Goal: Task Accomplishment & Management: Use online tool/utility

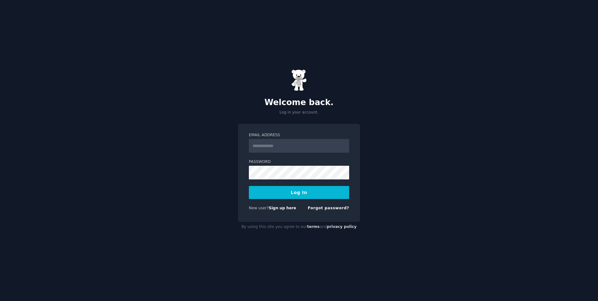
click at [300, 153] on form "Email Address Password Log In New user? Sign up here Forgot password?" at bounding box center [299, 173] width 100 height 81
click at [300, 148] on input "Email Address" at bounding box center [299, 146] width 100 height 14
type input "**********"
click at [249, 186] on button "Log In" at bounding box center [299, 192] width 100 height 13
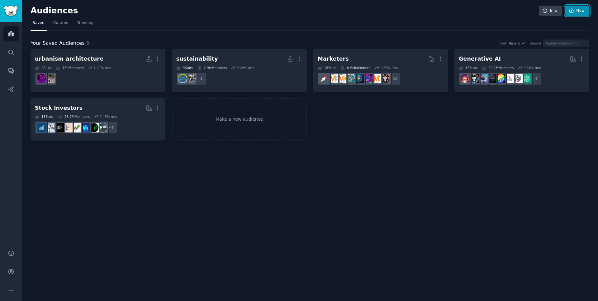
click at [577, 14] on link "New" at bounding box center [577, 11] width 24 height 11
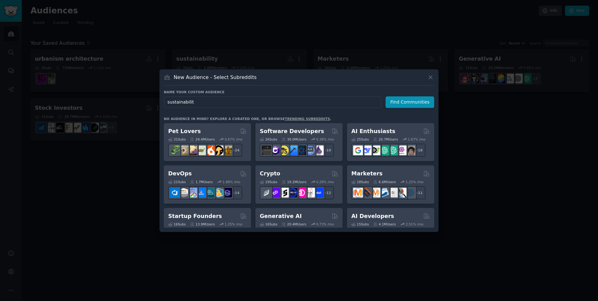
type input "sustainability"
click button "Find Communities" at bounding box center [410, 103] width 49 height 12
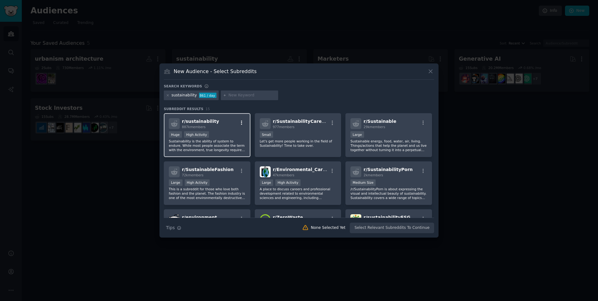
click at [238, 126] on button "button" at bounding box center [242, 123] width 8 height 6
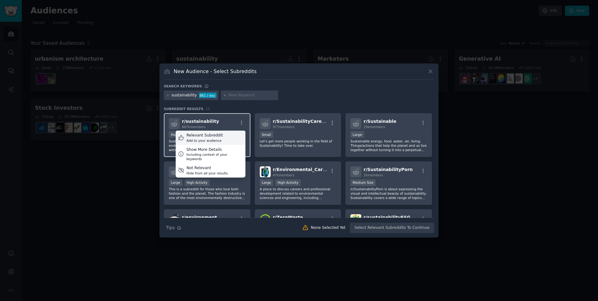
click at [222, 137] on div "Relevant Subreddit Add to your audience" at bounding box center [211, 138] width 70 height 14
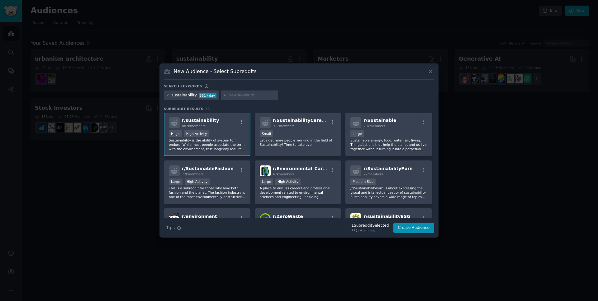
scroll to position [1, 0]
click at [301, 132] on div "Small" at bounding box center [298, 134] width 77 height 8
click at [301, 141] on p "Let's get more people working in the field of Sustainability! Time to take over." at bounding box center [298, 142] width 77 height 9
click at [314, 147] on div "r/ SustainabilityCareers 977 members Small Let's get more people working in the…" at bounding box center [298, 134] width 87 height 44
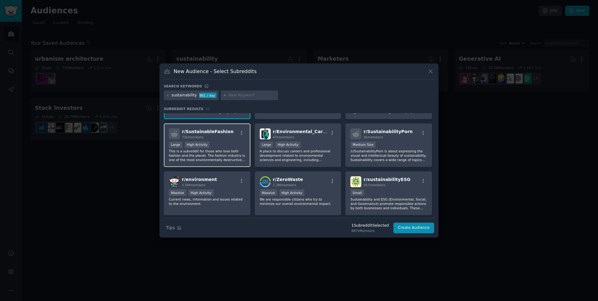
scroll to position [39, 0]
click at [217, 153] on p "This is a subreddit for those who love both fashion and the planet. The fashion…" at bounding box center [207, 155] width 77 height 13
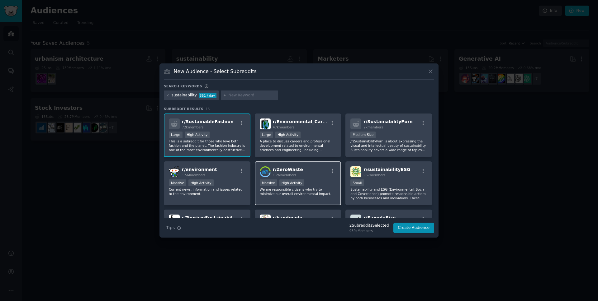
click at [317, 185] on div "Massive High Activity" at bounding box center [298, 184] width 77 height 8
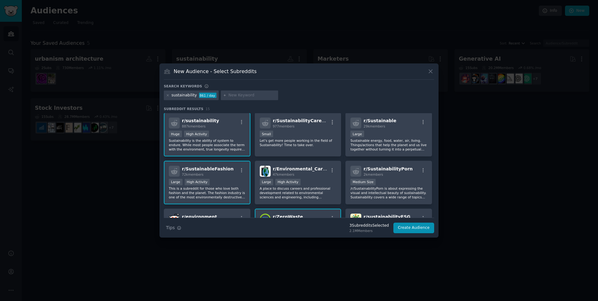
scroll to position [0, 0]
click at [166, 95] on icon at bounding box center [167, 95] width 3 height 3
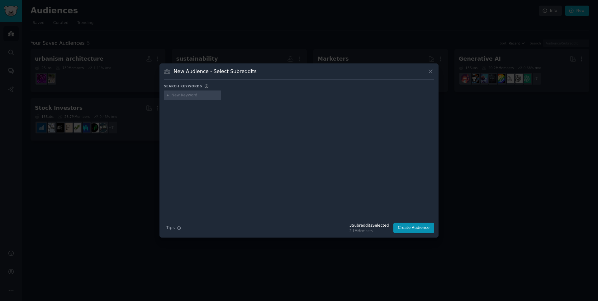
click at [169, 96] on div at bounding box center [192, 96] width 57 height 10
click at [191, 97] on input "text" at bounding box center [195, 96] width 47 height 6
type input "sustainable"
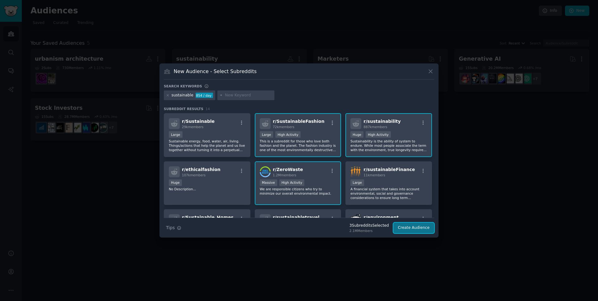
click at [415, 226] on button "Create Audience" at bounding box center [413, 228] width 41 height 11
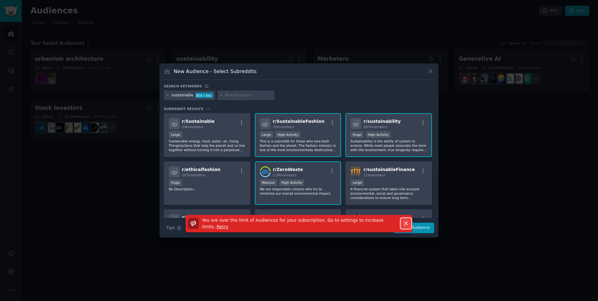
click at [404, 224] on icon "button" at bounding box center [406, 223] width 7 height 7
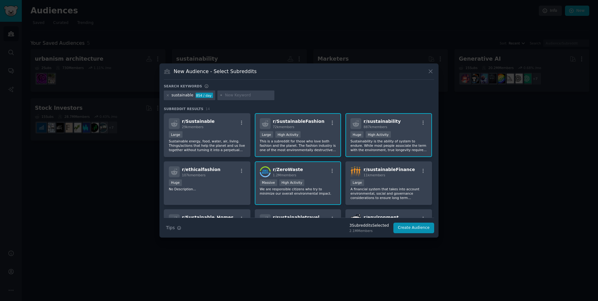
click at [429, 75] on div "New Audience - Select Subreddits" at bounding box center [299, 74] width 270 height 12
click at [433, 72] on icon at bounding box center [430, 71] width 7 height 7
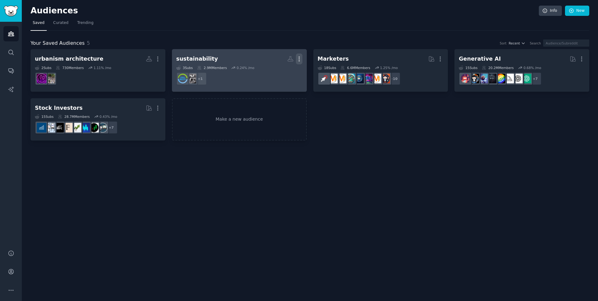
click at [299, 60] on icon "button" at bounding box center [299, 59] width 7 height 7
click at [274, 74] on div "Delete" at bounding box center [278, 72] width 30 height 13
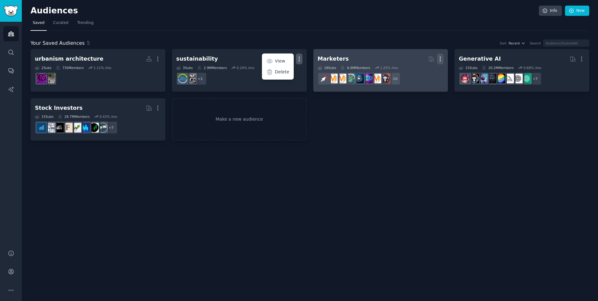
click at [442, 57] on icon "button" at bounding box center [440, 59] width 7 height 7
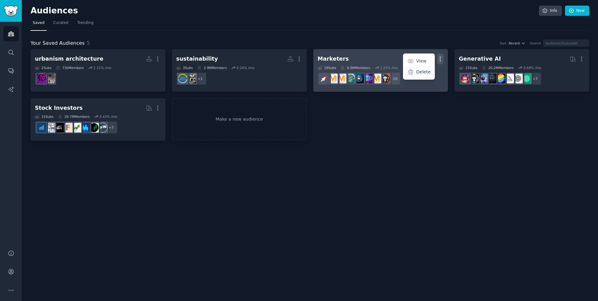
click at [421, 73] on p "Delete" at bounding box center [423, 72] width 14 height 7
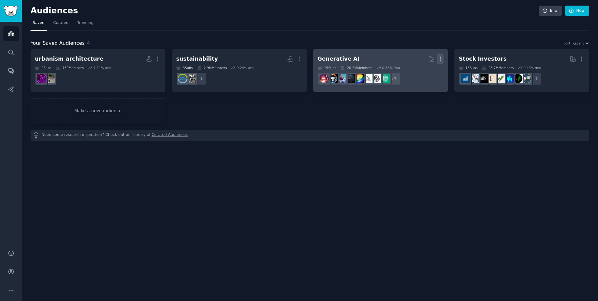
click at [437, 61] on icon "button" at bounding box center [440, 59] width 7 height 7
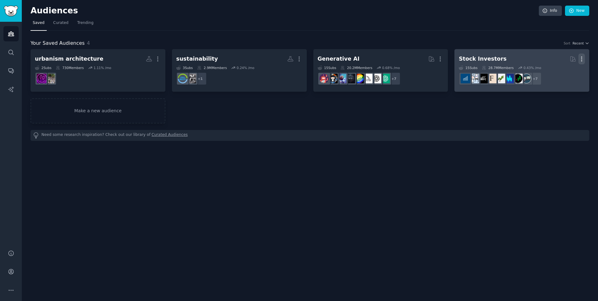
click at [580, 57] on icon "button" at bounding box center [581, 59] width 7 height 7
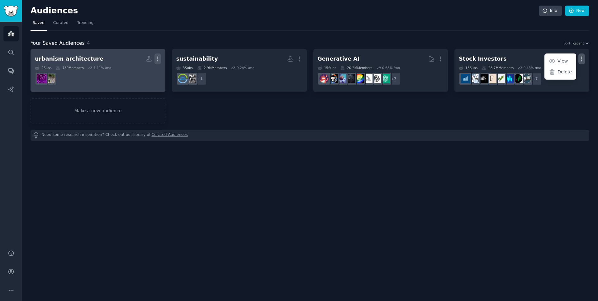
click at [158, 57] on icon "button" at bounding box center [157, 59] width 7 height 7
click at [138, 74] on p "Delete" at bounding box center [141, 72] width 14 height 7
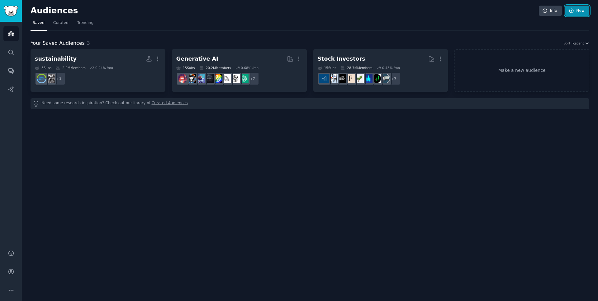
click at [574, 10] on icon at bounding box center [572, 11] width 6 height 6
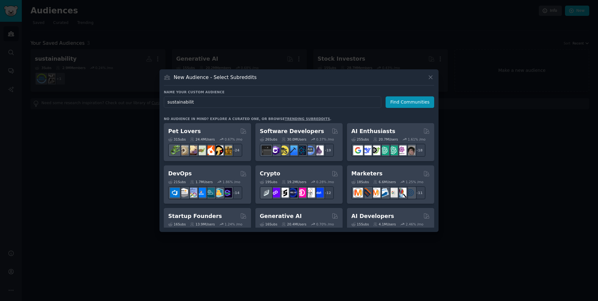
type input "sustainability"
click button "Find Communities" at bounding box center [410, 103] width 49 height 12
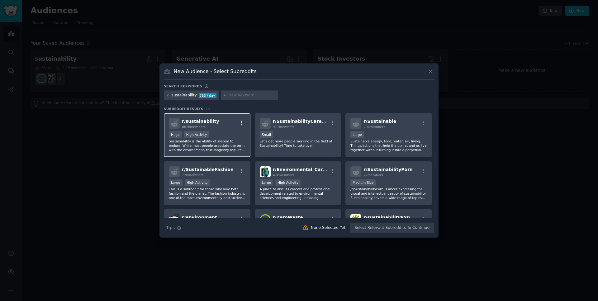
click at [239, 123] on icon "button" at bounding box center [242, 123] width 6 height 6
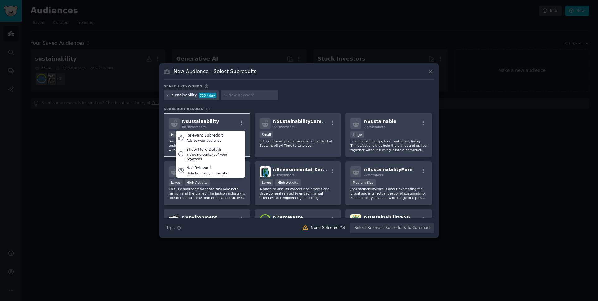
click at [201, 130] on div "r/ sustainability 887k members Relevant Subreddit Add to your audience Show Mor…" at bounding box center [207, 135] width 87 height 44
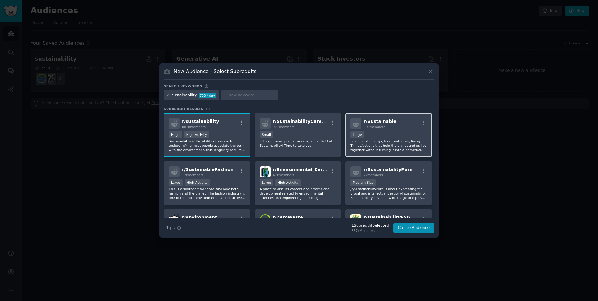
click at [377, 136] on div "Large" at bounding box center [388, 135] width 77 height 8
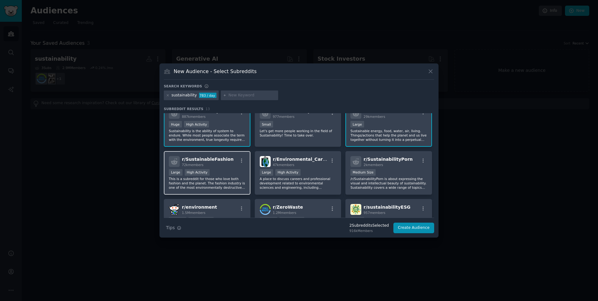
scroll to position [21, 0]
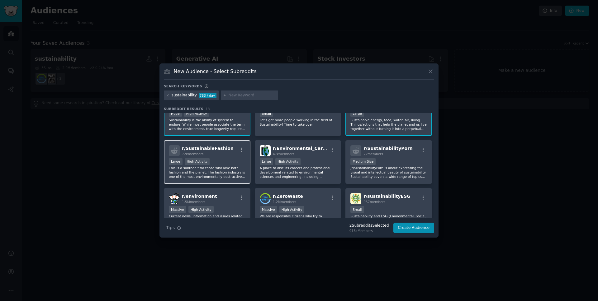
click at [216, 159] on div ">= 80th percentile for submissions / day Large High Activity" at bounding box center [207, 163] width 77 height 8
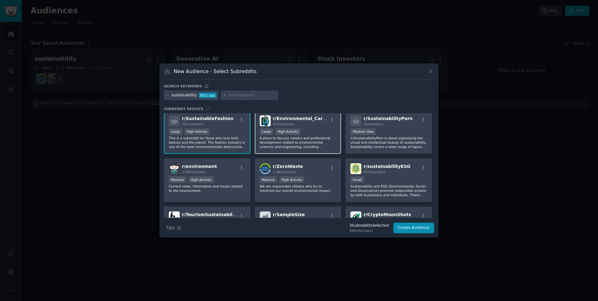
scroll to position [63, 0]
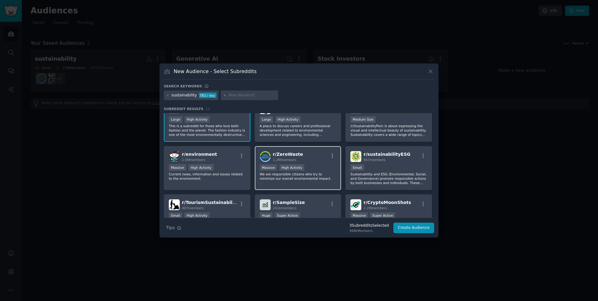
click at [316, 179] on p "We are responsible citizens who try to minimize our overall environmental impac…" at bounding box center [298, 176] width 77 height 9
click at [405, 230] on button "Create Audience" at bounding box center [413, 228] width 41 height 11
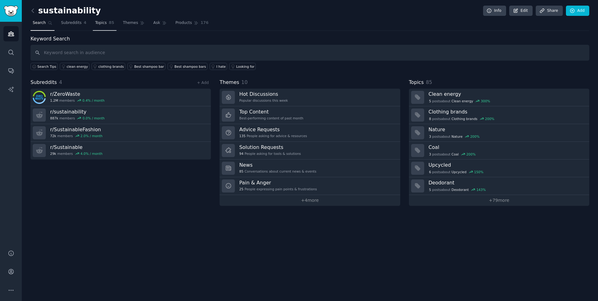
click at [95, 25] on span "Topics" at bounding box center [101, 23] width 12 height 6
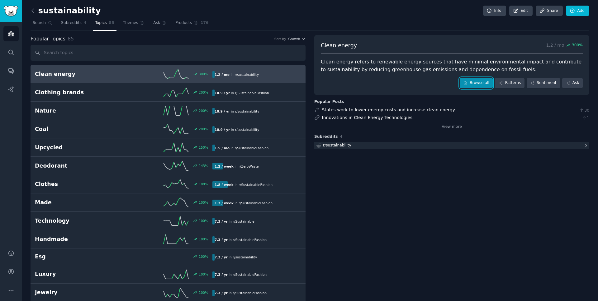
click at [481, 86] on link "Browse all" at bounding box center [476, 83] width 33 height 11
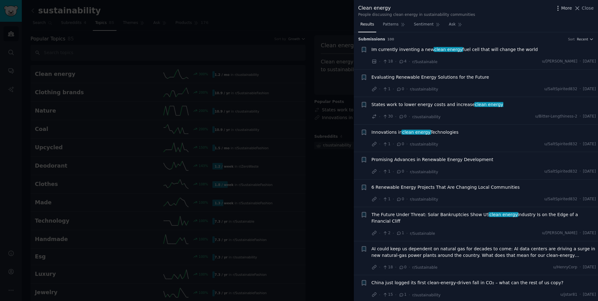
click at [565, 8] on span "More" at bounding box center [566, 8] width 11 height 7
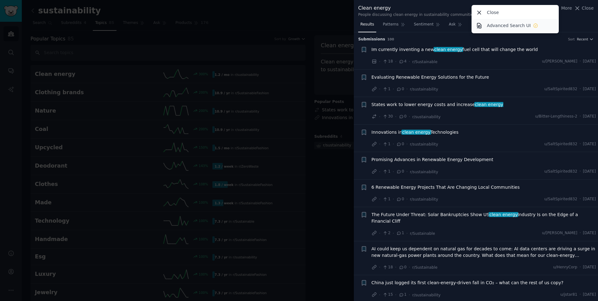
click at [533, 26] on icon at bounding box center [536, 26] width 6 height 6
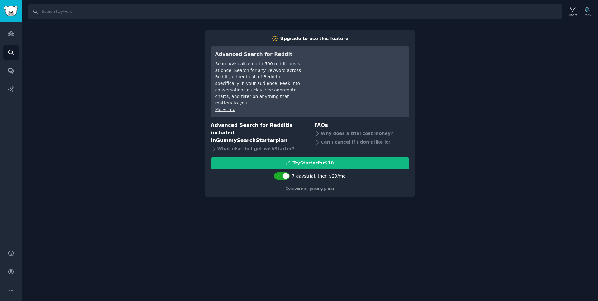
click at [502, 70] on div "Search Filters Track Upgrade to use this feature Advanced Search for Reddit Sea…" at bounding box center [310, 150] width 576 height 301
click at [1, 50] on div "Audiences Search Conversations AI Reports" at bounding box center [11, 132] width 22 height 221
click at [0, 32] on div "Audiences Search Conversations AI Reports" at bounding box center [11, 132] width 22 height 221
click at [7, 38] on link "Audiences" at bounding box center [10, 33] width 15 height 15
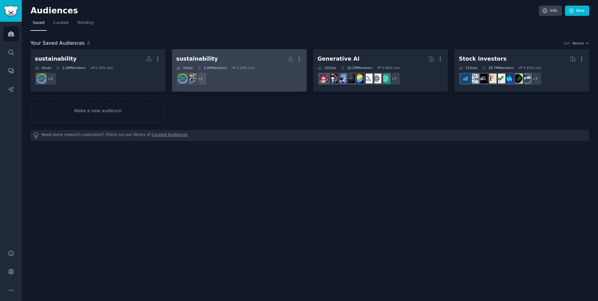
click at [224, 73] on dd "+ 1" at bounding box center [239, 78] width 126 height 17
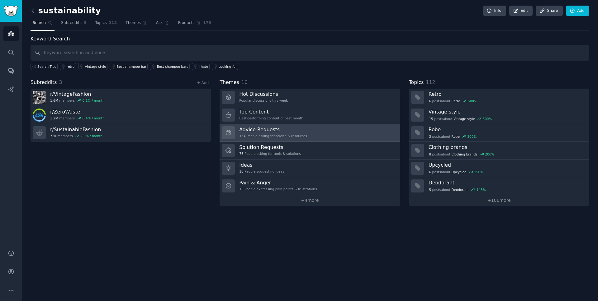
click at [283, 133] on div "Advice Requests 134 People asking for advice & resources" at bounding box center [273, 132] width 68 height 13
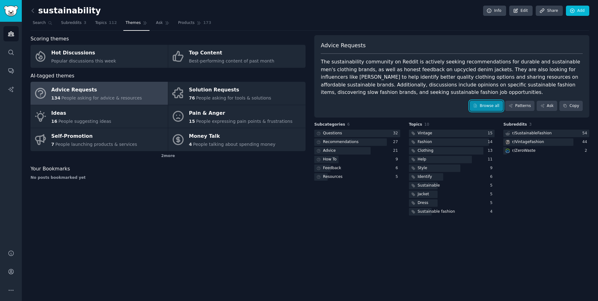
click at [485, 106] on link "Browse all" at bounding box center [486, 106] width 33 height 11
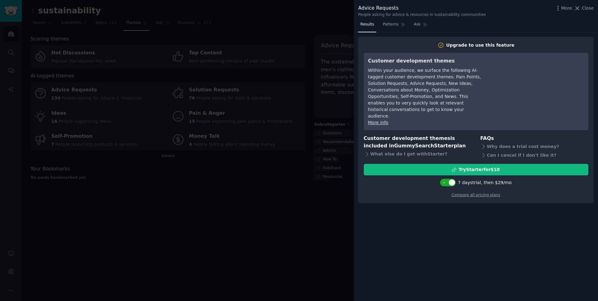
click at [475, 180] on div "7 days trial, then $ 29 /mo" at bounding box center [485, 183] width 54 height 7
click at [474, 180] on div "7 days trial, then $ 29 /mo" at bounding box center [485, 183] width 54 height 7
click at [471, 193] on link "Compare all pricing plans" at bounding box center [476, 195] width 49 height 4
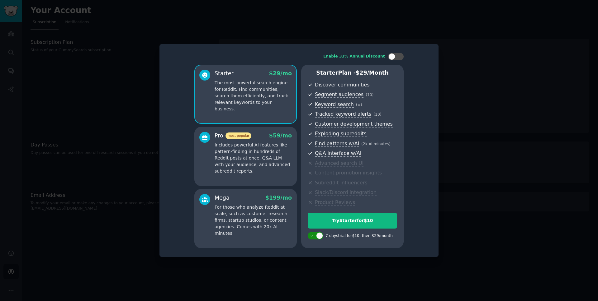
click at [314, 237] on div at bounding box center [316, 235] width 16 height 7
click at [315, 236] on div at bounding box center [316, 235] width 16 height 7
checkbox input "true"
click at [341, 224] on div "Try Starter for $10" at bounding box center [352, 221] width 89 height 7
click at [341, 224] on div "Redirecting..." at bounding box center [352, 226] width 89 height 27
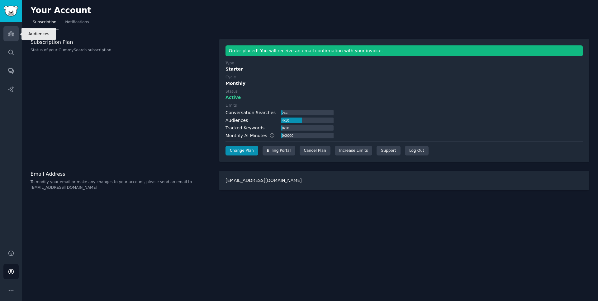
click at [14, 30] on link "Audiences" at bounding box center [10, 33] width 15 height 15
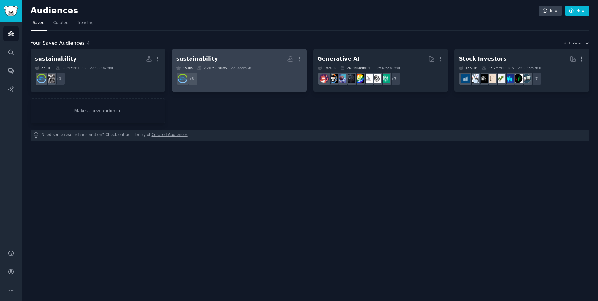
click at [242, 73] on dd "+ 3" at bounding box center [239, 78] width 126 height 17
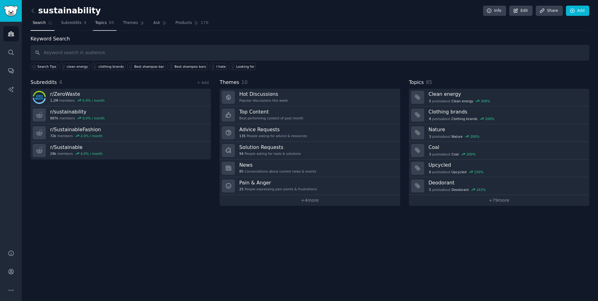
click at [100, 28] on link "Topics 85" at bounding box center [104, 24] width 23 height 13
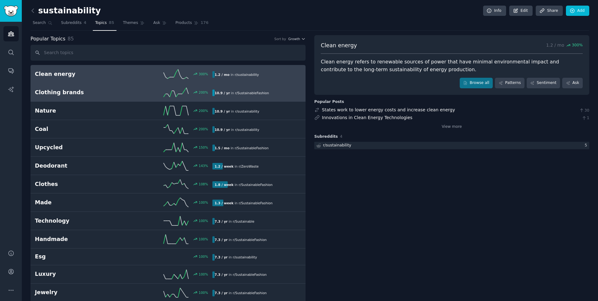
click at [145, 95] on div "200 %" at bounding box center [168, 92] width 89 height 9
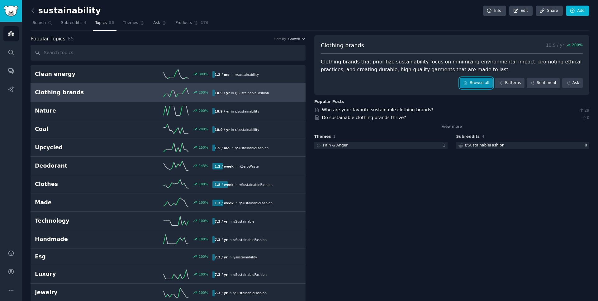
click at [466, 82] on icon at bounding box center [465, 82] width 3 height 3
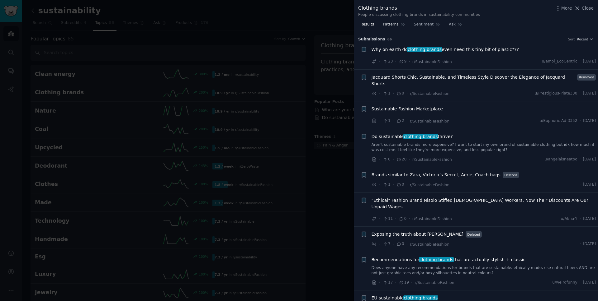
drag, startPoint x: 383, startPoint y: 26, endPoint x: 399, endPoint y: 24, distance: 15.6
click at [383, 26] on span "Patterns" at bounding box center [391, 25] width 16 height 6
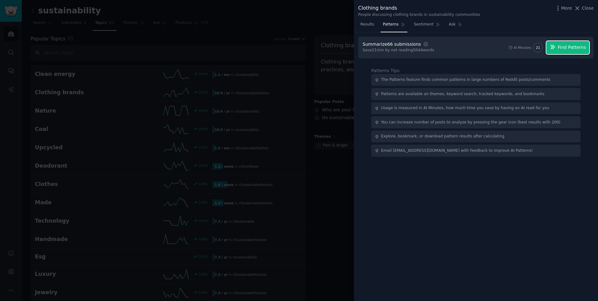
click at [579, 51] on button "Find Patterns" at bounding box center [567, 47] width 43 height 13
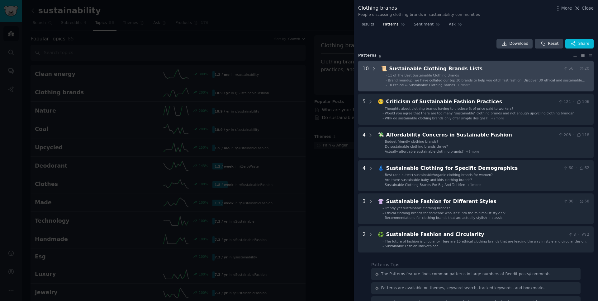
click at [410, 84] on span "10 Ethical & Sustainable Clothing Brands" at bounding box center [421, 85] width 67 height 4
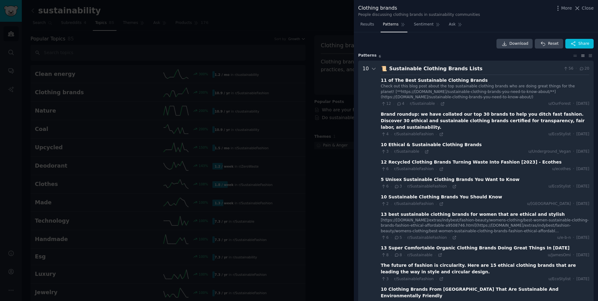
click at [424, 68] on div "Sustainable Clothing Brands Lists" at bounding box center [475, 69] width 172 height 8
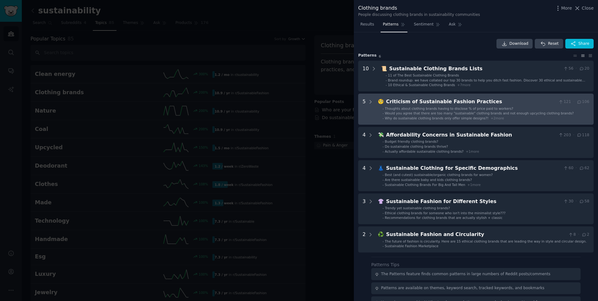
click at [450, 124] on Practices "5 🧐 Criticism of Sustainable Fashion Practices 121 · 106 - Thoughts about cloth…" at bounding box center [475, 109] width 235 height 31
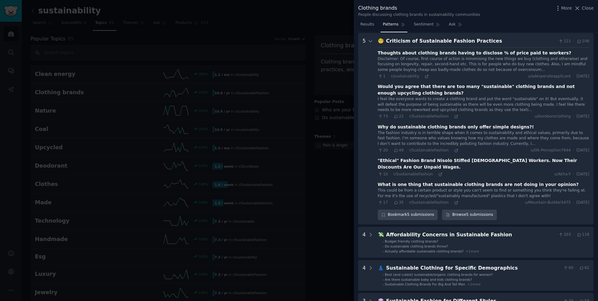
scroll to position [62, 0]
click at [562, 42] on icon at bounding box center [561, 40] width 6 height 4
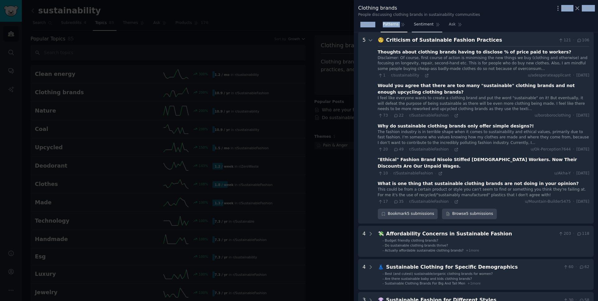
click at [411, 20] on div "Clothing brands People discussing clothing brands in sustainability communities…" at bounding box center [476, 150] width 244 height 301
click at [416, 20] on link "Sentiment" at bounding box center [427, 26] width 31 height 13
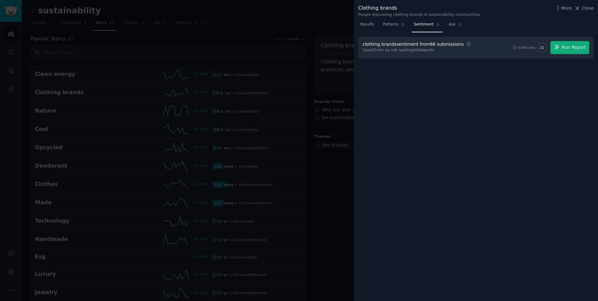
click at [469, 95] on div "clothing brands sentiment from 66 submissions Settings Save 21 min by not readi…" at bounding box center [476, 166] width 244 height 269
click at [554, 47] on button "Run Report" at bounding box center [569, 47] width 39 height 13
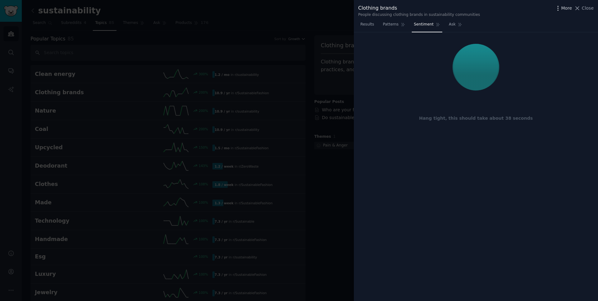
click at [556, 11] on div "Clothing brands People discussing clothing brands in sustainability communities…" at bounding box center [475, 10] width 235 height 13
click at [560, 9] on icon "button" at bounding box center [558, 8] width 7 height 7
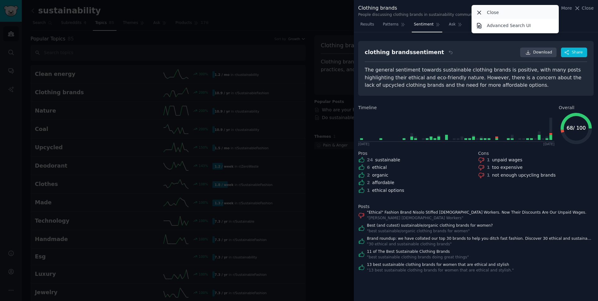
click at [481, 15] on icon at bounding box center [479, 12] width 7 height 7
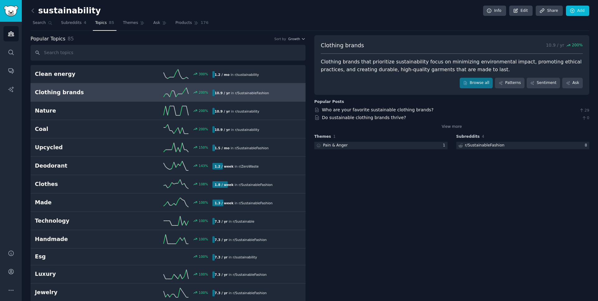
click at [585, 82] on div "Clothing brands 10.9 / yr 200 % Clothing brands that prioritize sustainability …" at bounding box center [451, 65] width 275 height 60
click at [577, 84] on link "Ask" at bounding box center [572, 83] width 21 height 11
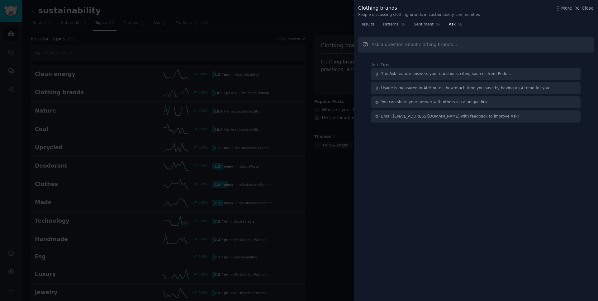
click at [331, 201] on div at bounding box center [299, 150] width 598 height 301
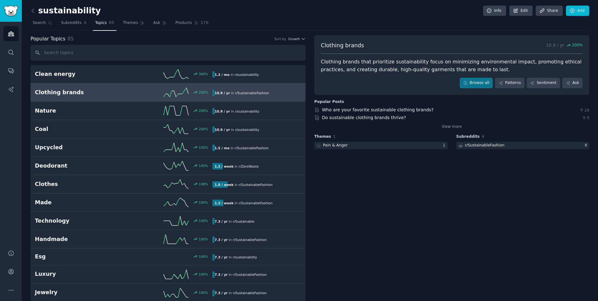
click at [111, 22] on span "85" at bounding box center [111, 23] width 5 height 6
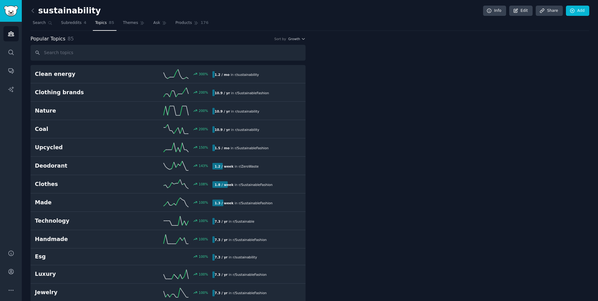
click at [37, 26] on link "Search" at bounding box center [43, 24] width 24 height 13
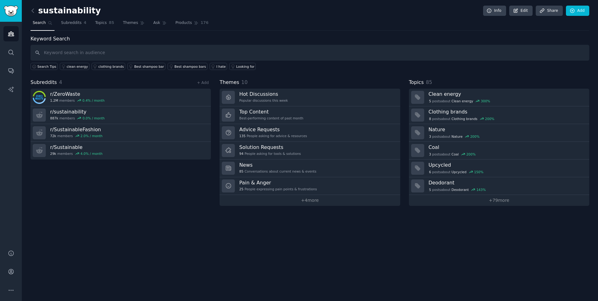
click at [146, 53] on input "text" at bounding box center [310, 53] width 559 height 16
click at [159, 23] on link "Ask" at bounding box center [160, 24] width 18 height 13
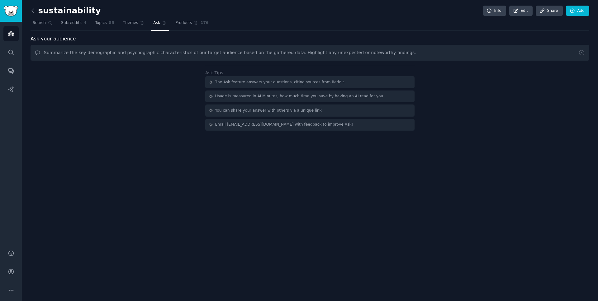
type input "Summarize the key demographic and psychographic characteristics of our target a…"
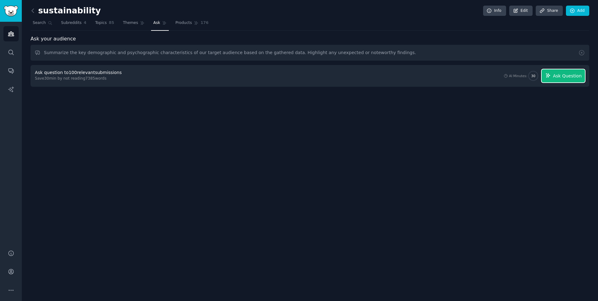
click at [561, 75] on span "Ask Question" at bounding box center [567, 76] width 29 height 7
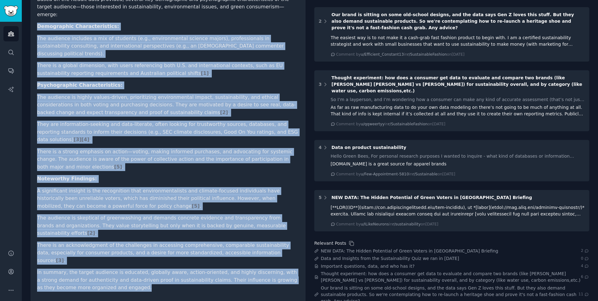
scroll to position [149, 0]
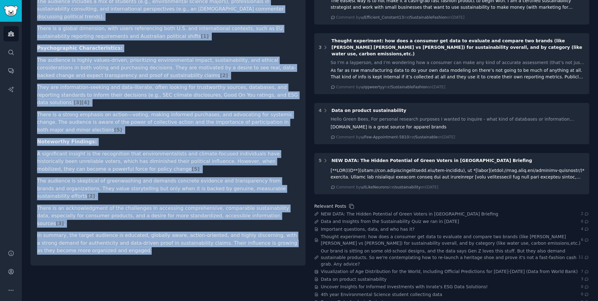
drag, startPoint x: 36, startPoint y: 123, endPoint x: 208, endPoint y: 213, distance: 194.0
click at [208, 213] on div "Summarize the key demographic and psychographic characteristics of our target a…" at bounding box center [168, 93] width 275 height 346
copy article "Loremipsumd Sitametconsecte: Adi elitsedd eiusmodt i utl et dolorema (a.e., adm…"
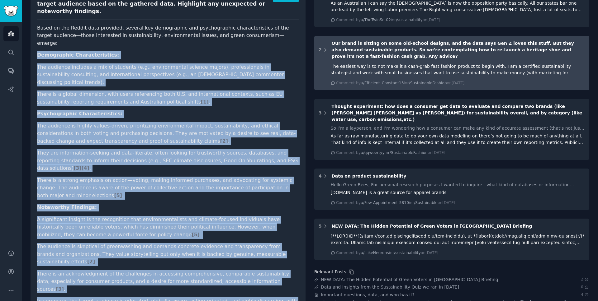
scroll to position [19, 0]
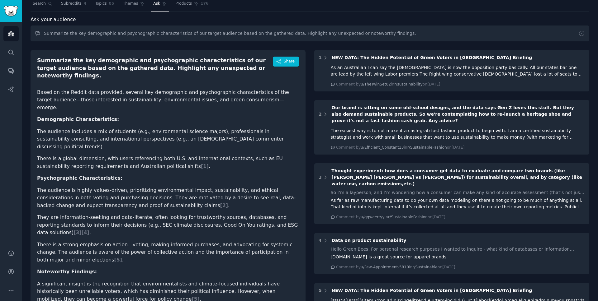
click at [301, 95] on div "Summarize the key demographic and psychographic characteristics of our target a…" at bounding box center [168, 223] width 275 height 346
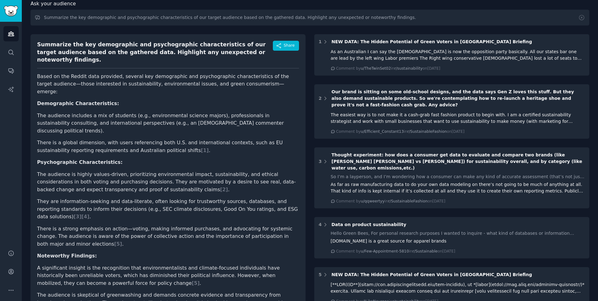
scroll to position [34, 0]
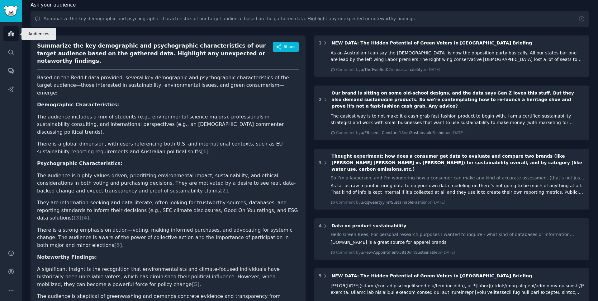
click at [8, 33] on icon "Sidebar" at bounding box center [11, 34] width 7 height 7
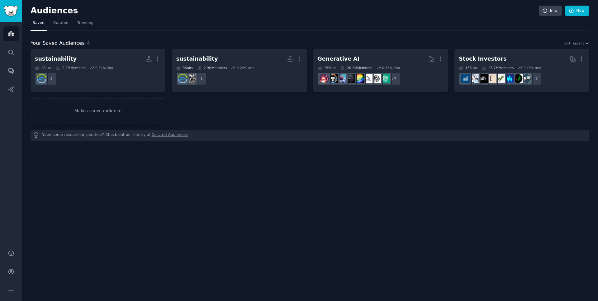
click at [18, 56] on div "Audiences Search Conversations AI Reports" at bounding box center [11, 132] width 22 height 221
click at [17, 55] on link "Search" at bounding box center [10, 52] width 15 height 15
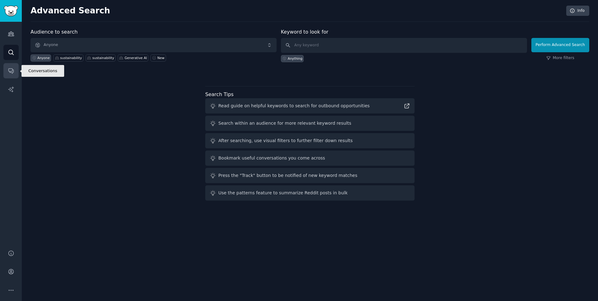
click at [12, 66] on link "Conversations" at bounding box center [10, 70] width 15 height 15
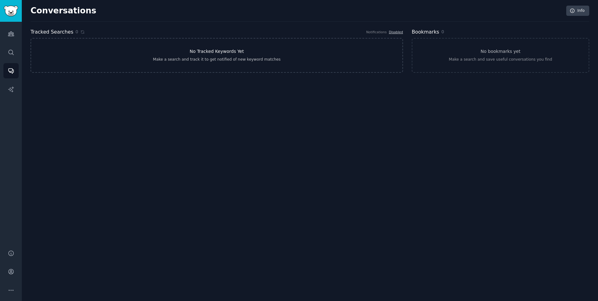
click at [233, 58] on div "Make a search and track it to get notified of new keyword matches" at bounding box center [217, 60] width 128 height 6
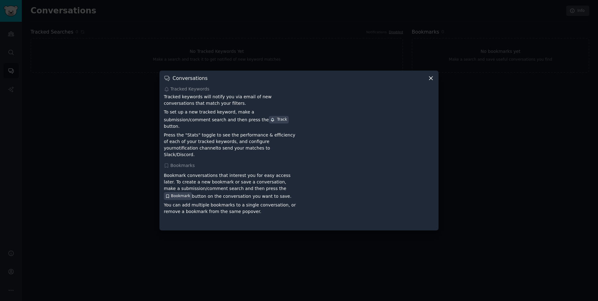
click at [428, 80] on icon at bounding box center [431, 78] width 7 height 7
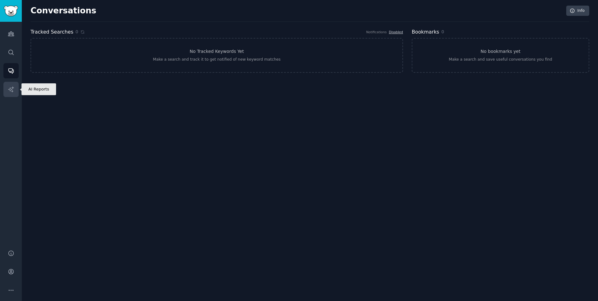
click at [10, 91] on icon "Sidebar" at bounding box center [10, 89] width 5 height 5
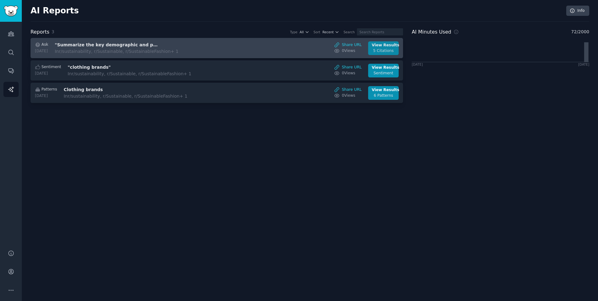
click at [384, 51] on div "5 Citations" at bounding box center [383, 51] width 23 height 6
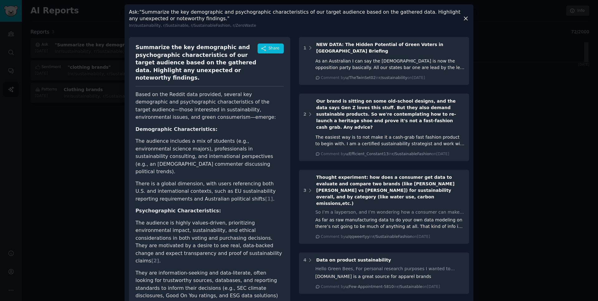
click at [255, 50] on div "Summarize the key demographic and psychographic characteristics of our target a…" at bounding box center [196, 63] width 122 height 38
click at [260, 50] on button "Share" at bounding box center [271, 49] width 26 height 10
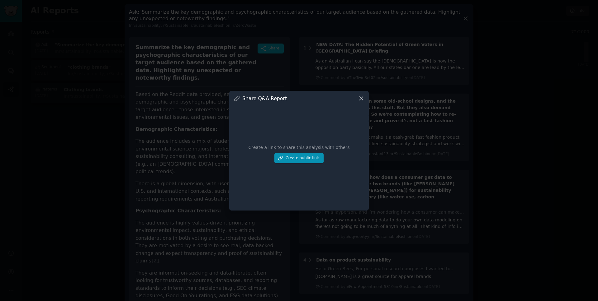
click at [361, 99] on icon at bounding box center [361, 98] width 7 height 7
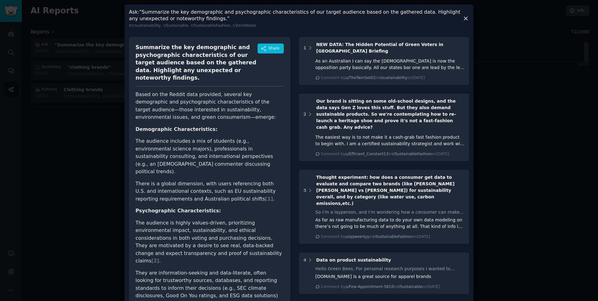
click at [462, 16] on icon at bounding box center [465, 18] width 7 height 7
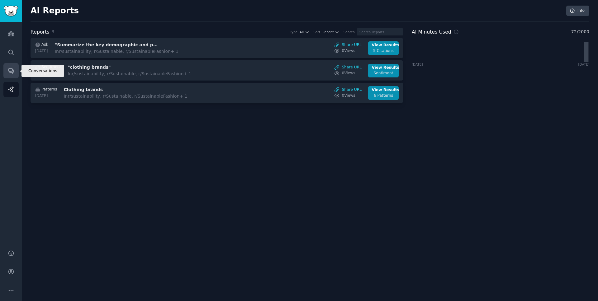
click at [14, 70] on link "Conversations" at bounding box center [10, 70] width 15 height 15
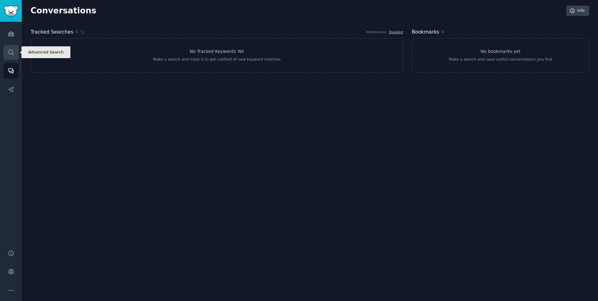
click at [13, 57] on link "Search" at bounding box center [10, 52] width 15 height 15
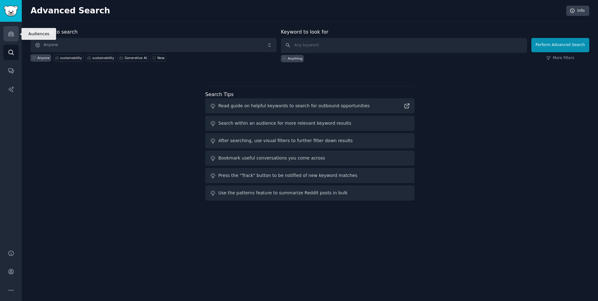
click at [12, 38] on link "Audiences" at bounding box center [10, 33] width 15 height 15
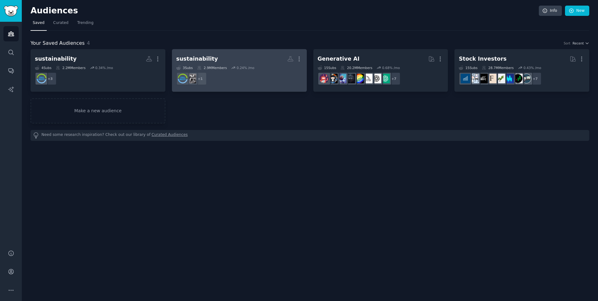
click at [198, 59] on div "sustainability" at bounding box center [197, 59] width 42 height 8
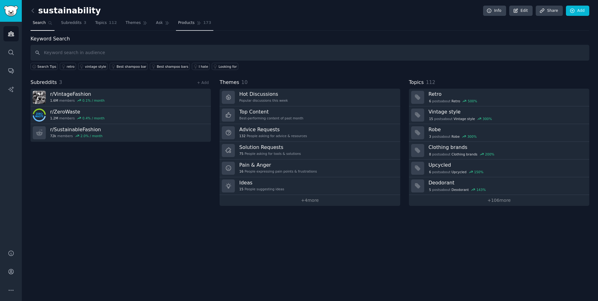
click at [197, 23] on icon at bounding box center [198, 22] width 3 height 3
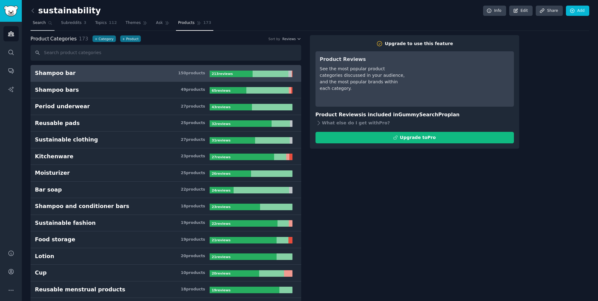
drag, startPoint x: 39, startPoint y: 21, endPoint x: 37, endPoint y: 18, distance: 3.6
click at [39, 21] on span "Search" at bounding box center [39, 23] width 13 height 6
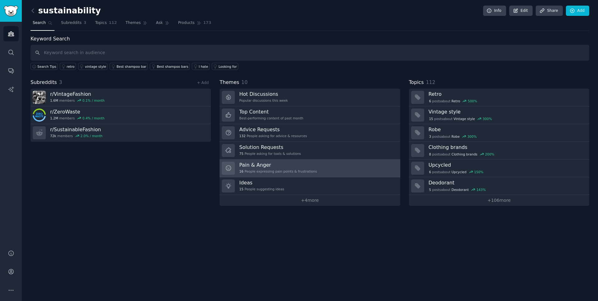
click at [285, 172] on div "16 People expressing pain points & frustrations" at bounding box center [278, 171] width 78 height 4
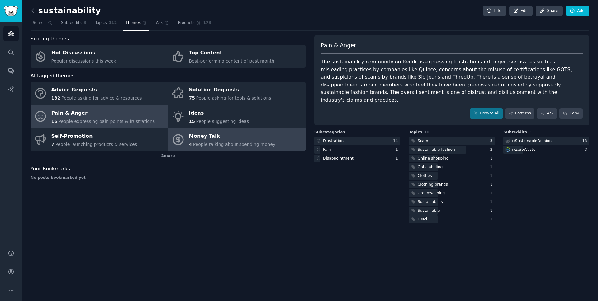
click at [181, 136] on icon at bounding box center [178, 140] width 10 height 10
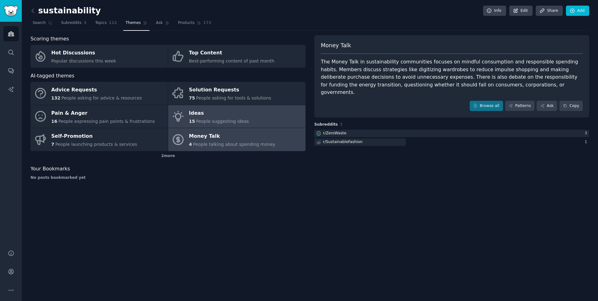
click at [265, 124] on link "Ideas 15 People suggesting ideas" at bounding box center [236, 116] width 137 height 23
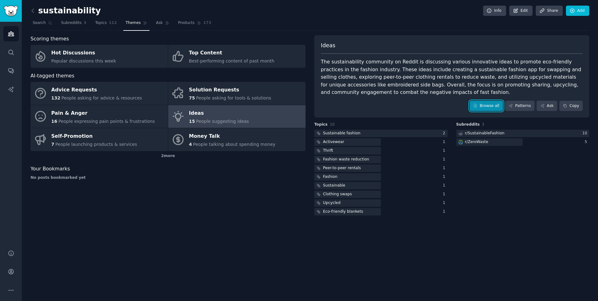
click at [488, 109] on link "Browse all" at bounding box center [486, 106] width 33 height 11
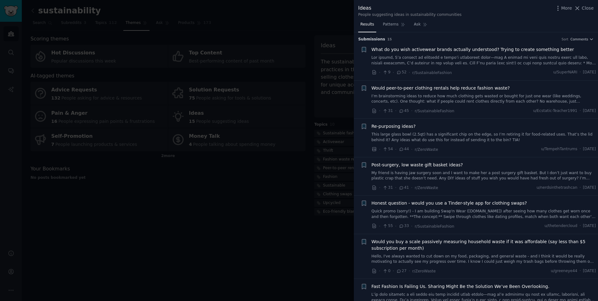
click at [581, 42] on li "+ What do you wish activewear brands actually understood? Trying to create some…" at bounding box center [476, 61] width 244 height 38
click at [581, 41] on span "Comments" at bounding box center [580, 39] width 18 height 4
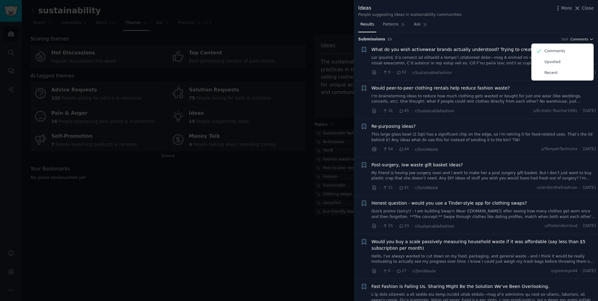
click at [581, 41] on span "Comments" at bounding box center [580, 39] width 18 height 4
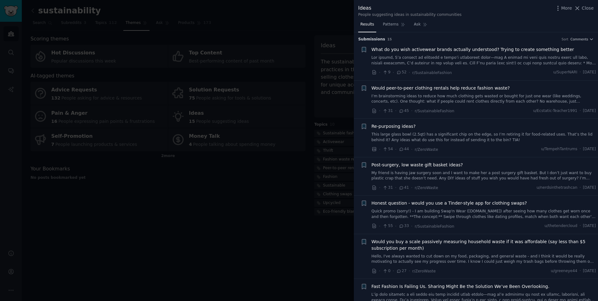
click at [398, 136] on link "This large glass bowl (2.5qt) has a significant chip on the edge, so I’m retiri…" at bounding box center [484, 137] width 225 height 11
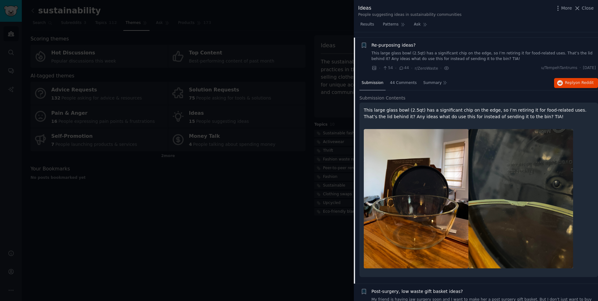
scroll to position [87, 0]
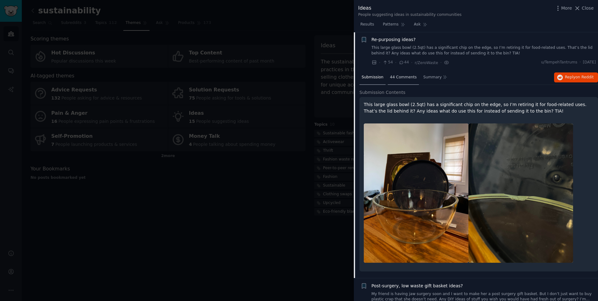
click at [409, 81] on div "44 Comments" at bounding box center [403, 77] width 31 height 15
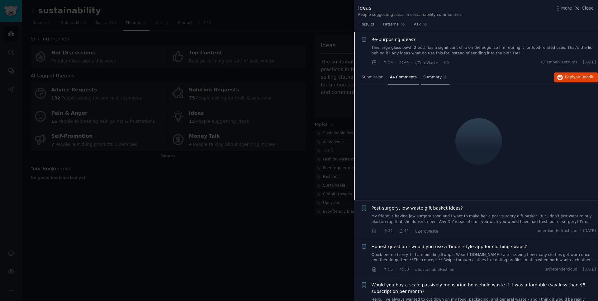
click at [443, 77] on icon at bounding box center [444, 77] width 3 height 3
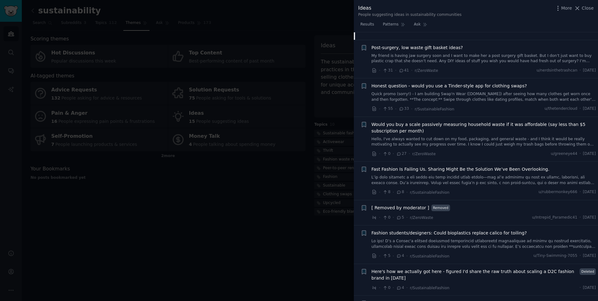
scroll to position [389, 0]
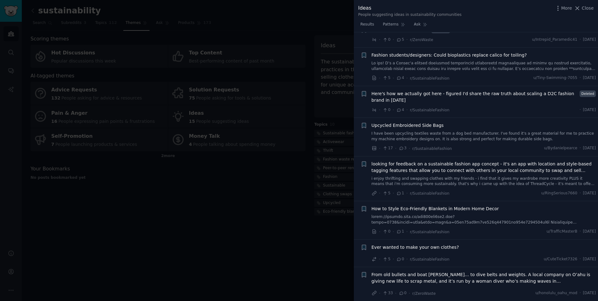
click at [274, 164] on div at bounding box center [299, 150] width 598 height 301
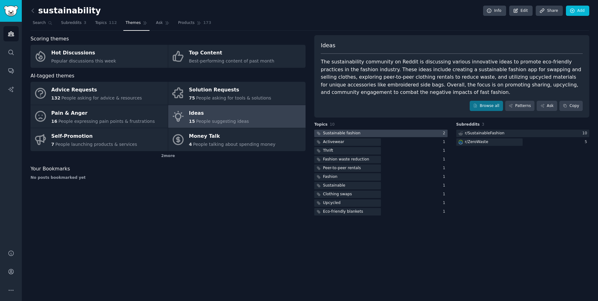
click at [361, 134] on div at bounding box center [380, 134] width 133 height 8
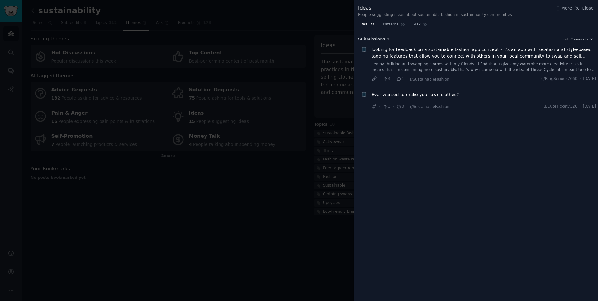
click at [405, 54] on span "looking for feedback on a sustainable fashion app concept - it's an app with lo…" at bounding box center [484, 52] width 225 height 13
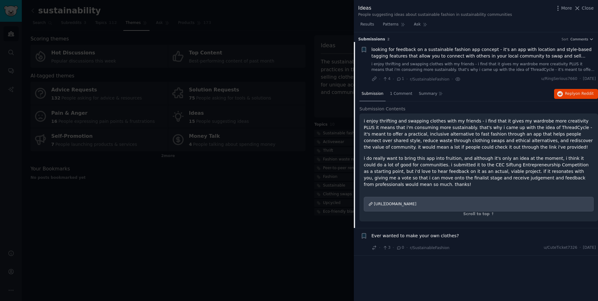
click at [286, 189] on div at bounding box center [299, 150] width 598 height 301
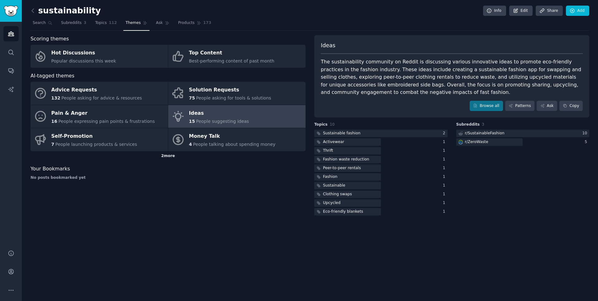
click at [155, 158] on div "2 more" at bounding box center [168, 156] width 275 height 10
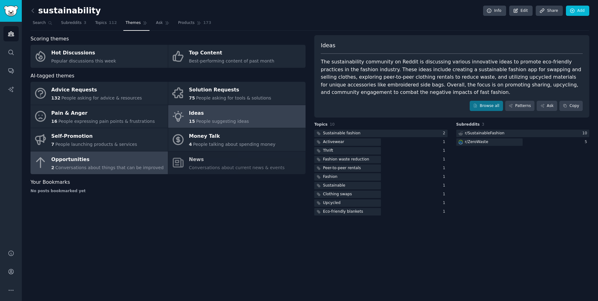
click at [147, 163] on div "Opportunities" at bounding box center [107, 160] width 112 height 10
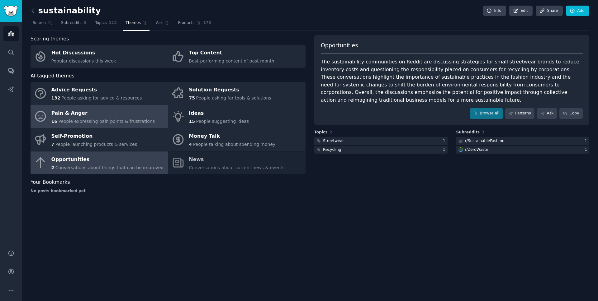
click at [140, 124] on div "16 People expressing pain points & frustrations" at bounding box center [103, 121] width 104 height 7
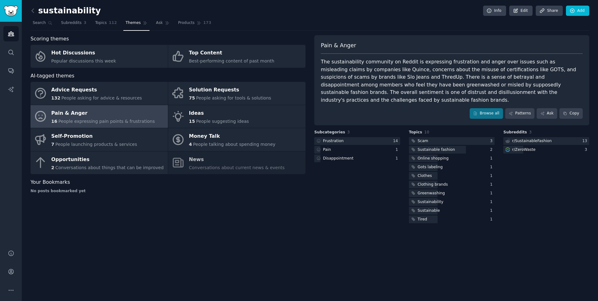
click at [497, 85] on div "The sustainability community on Reddit is expressing frustration and anger over…" at bounding box center [452, 81] width 262 height 46
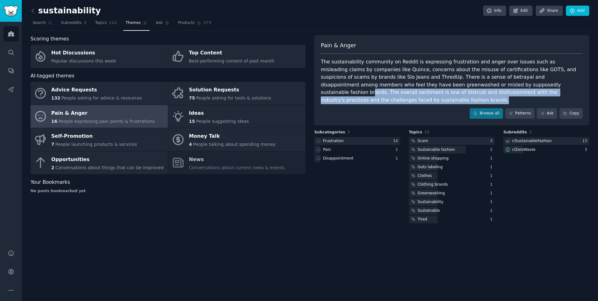
drag, startPoint x: 550, startPoint y: 92, endPoint x: 457, endPoint y: 85, distance: 93.7
click at [457, 85] on div "The sustainability community on Reddit is expressing frustration and anger over…" at bounding box center [452, 81] width 262 height 46
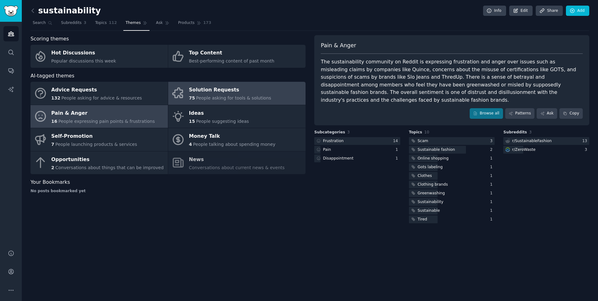
click at [239, 93] on div "Solution Requests" at bounding box center [230, 90] width 82 height 10
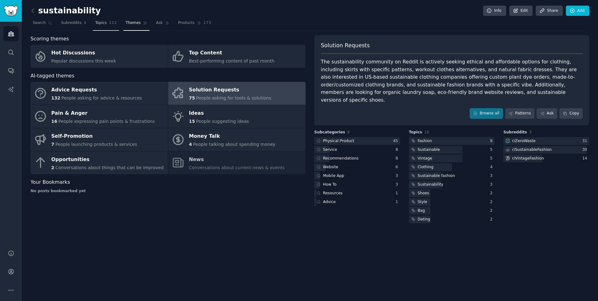
click at [95, 26] on link "Topics 112" at bounding box center [106, 24] width 26 height 13
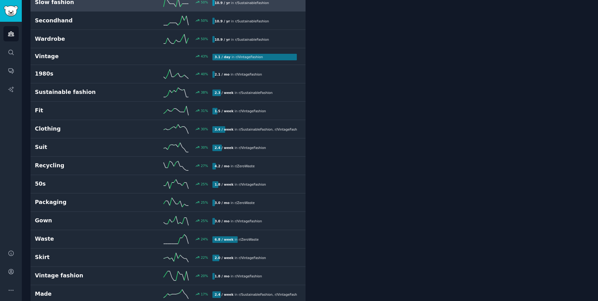
scroll to position [404, 0]
